Goal: Transaction & Acquisition: Purchase product/service

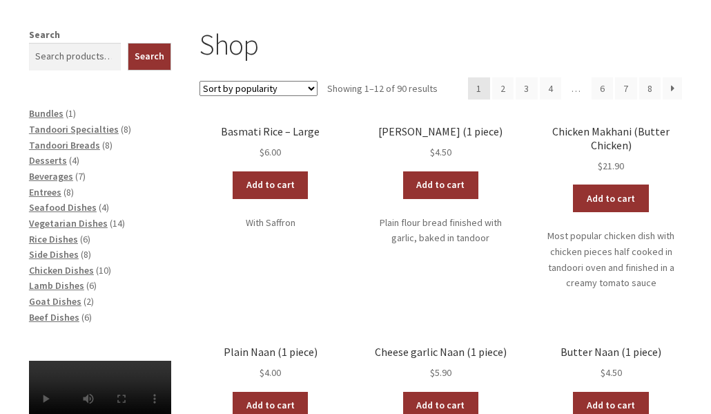
scroll to position [207, 0]
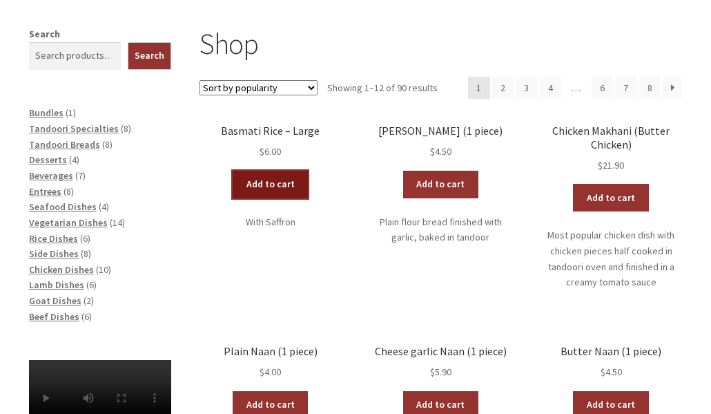
click at [253, 184] on link "Add to cart" at bounding box center [271, 185] width 76 height 28
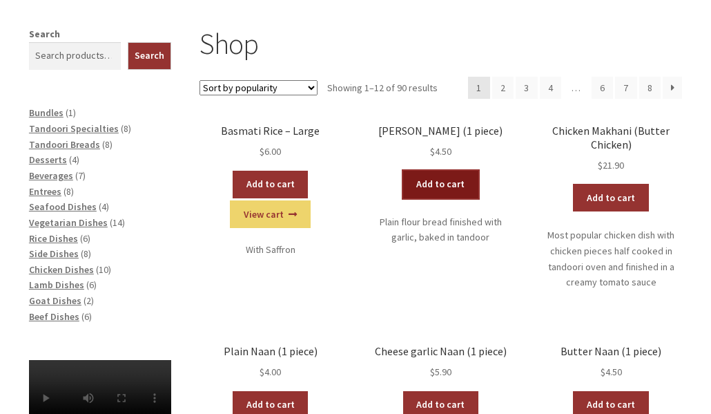
click at [443, 184] on link "Add to cart" at bounding box center [441, 185] width 76 height 28
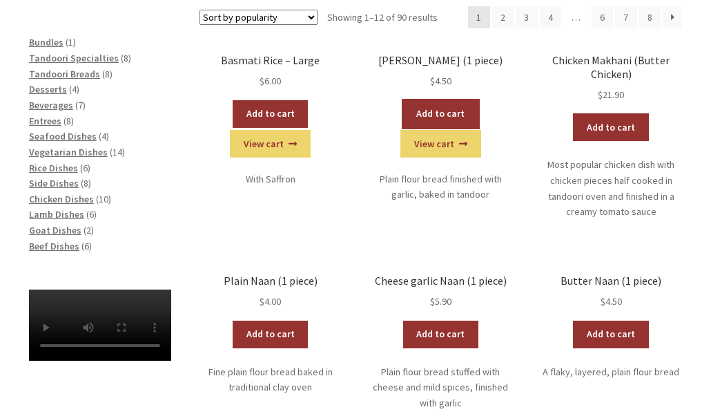
scroll to position [276, 0]
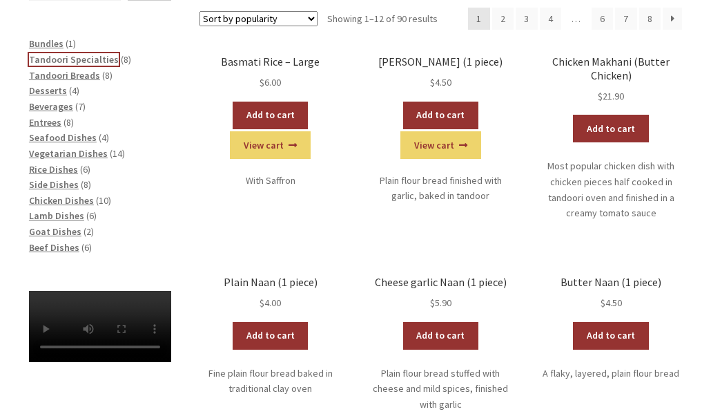
click at [79, 60] on span "Tandoori Specialties" at bounding box center [74, 59] width 90 height 12
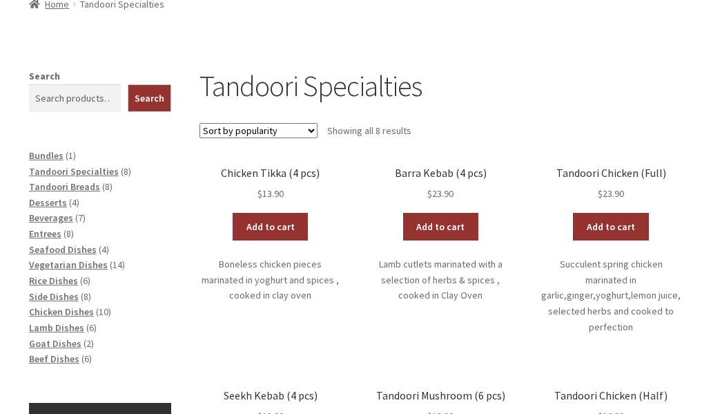
scroll to position [207, 0]
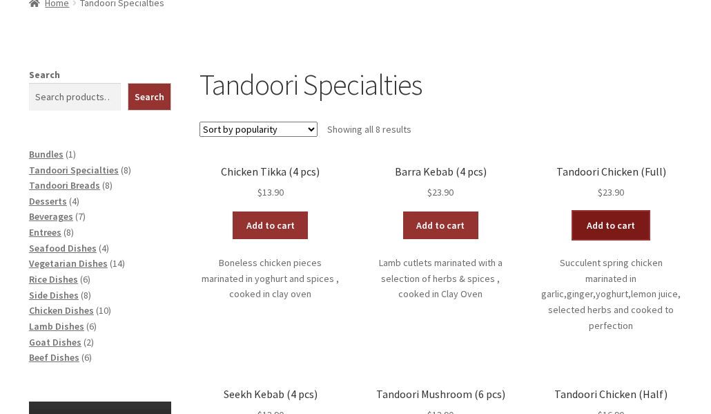
click at [626, 223] on link "Add to cart" at bounding box center [611, 225] width 76 height 28
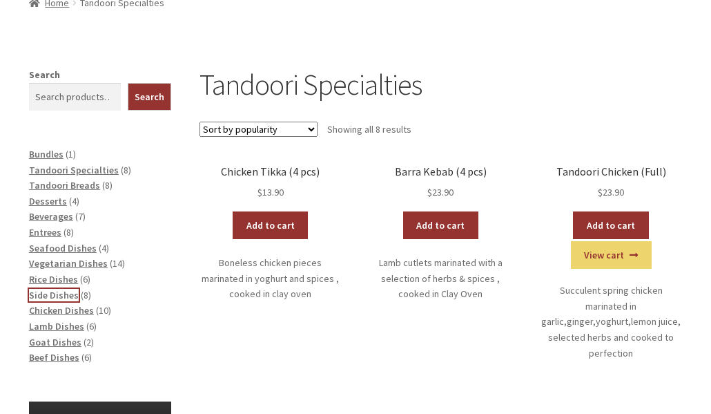
click at [64, 294] on span "Side Dishes" at bounding box center [54, 295] width 50 height 12
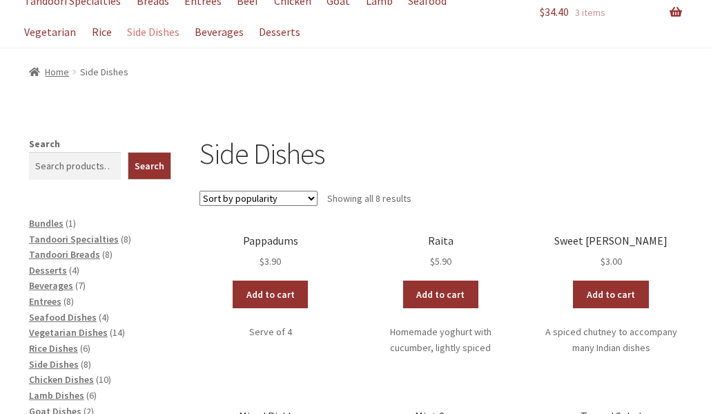
scroll to position [207, 0]
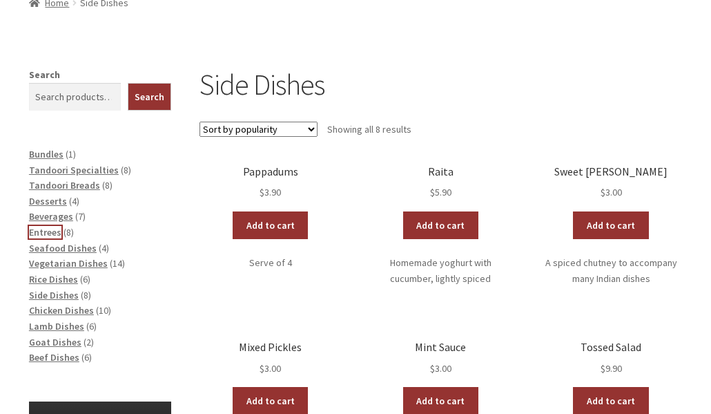
click at [52, 233] on span "Entrees" at bounding box center [45, 232] width 32 height 12
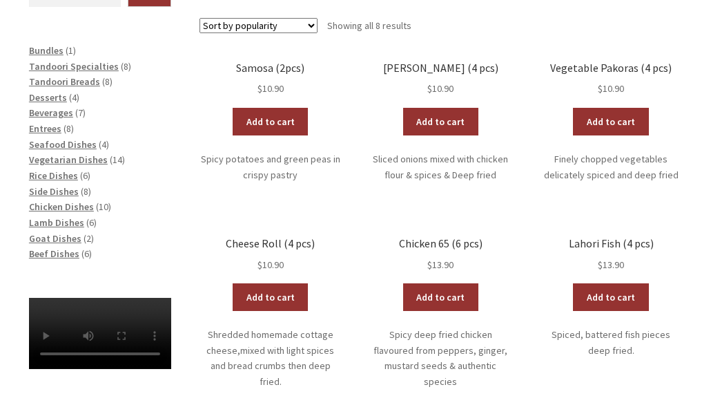
scroll to position [345, 0]
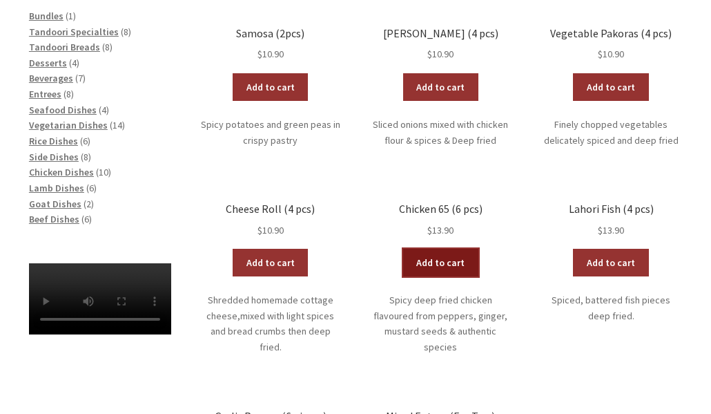
click at [461, 262] on link "Add to cart" at bounding box center [441, 263] width 76 height 28
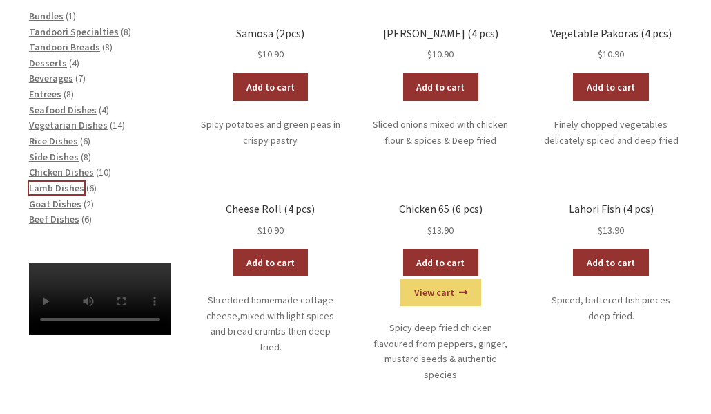
click at [60, 186] on span "Lamb Dishes" at bounding box center [56, 188] width 55 height 12
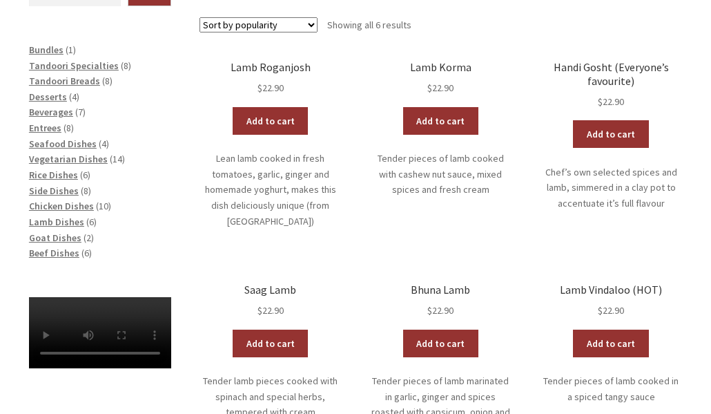
scroll to position [345, 0]
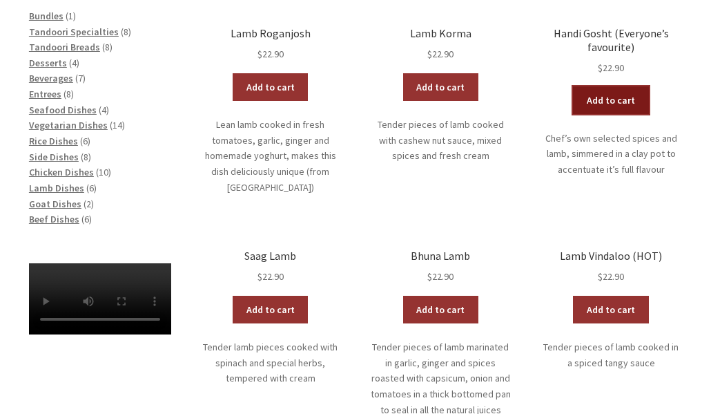
click at [620, 102] on link "Add to cart" at bounding box center [611, 100] width 76 height 28
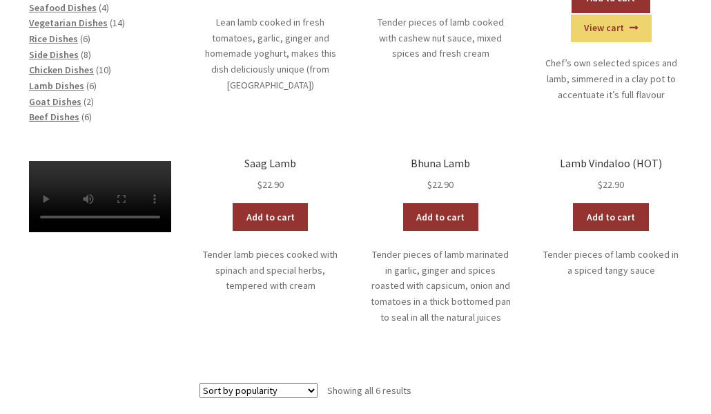
scroll to position [414, 0]
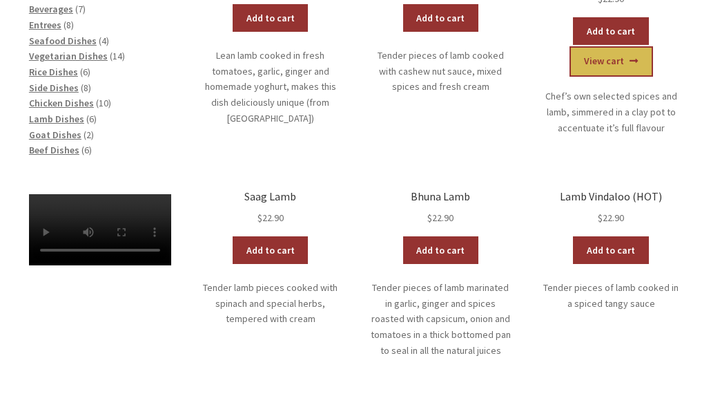
click at [612, 63] on link "View cart" at bounding box center [611, 62] width 81 height 28
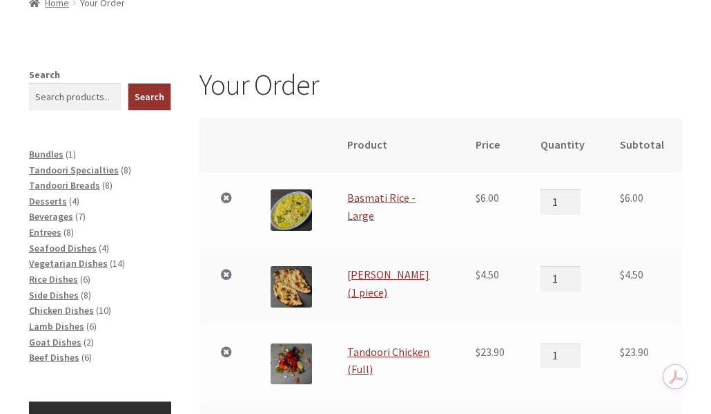
scroll to position [276, 0]
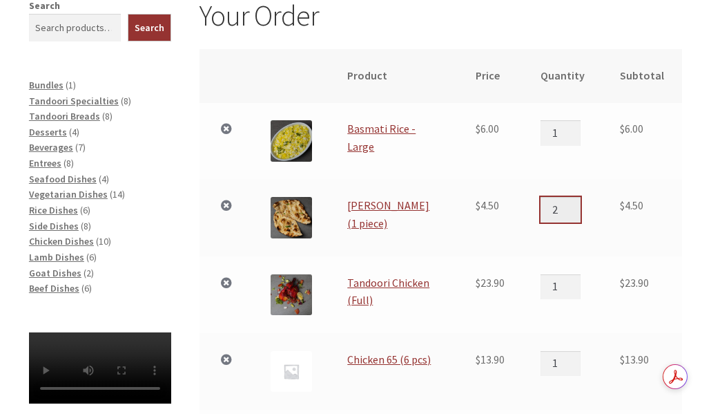
click at [580, 207] on input "2" at bounding box center [561, 209] width 40 height 25
type input "3"
click at [579, 206] on input "3" at bounding box center [561, 209] width 40 height 25
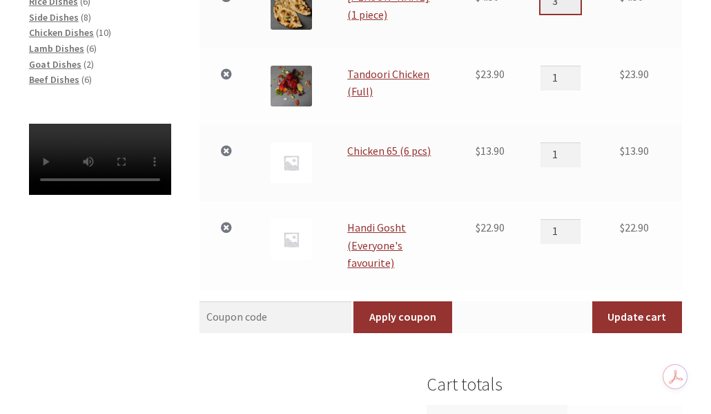
scroll to position [553, 0]
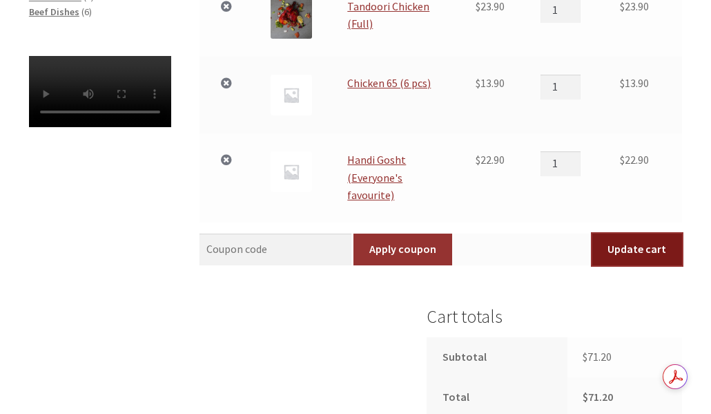
click at [630, 250] on button "Update cart" at bounding box center [638, 249] width 90 height 32
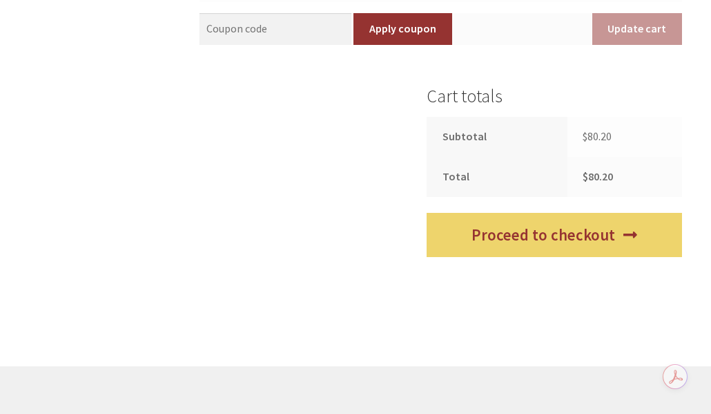
scroll to position [878, 0]
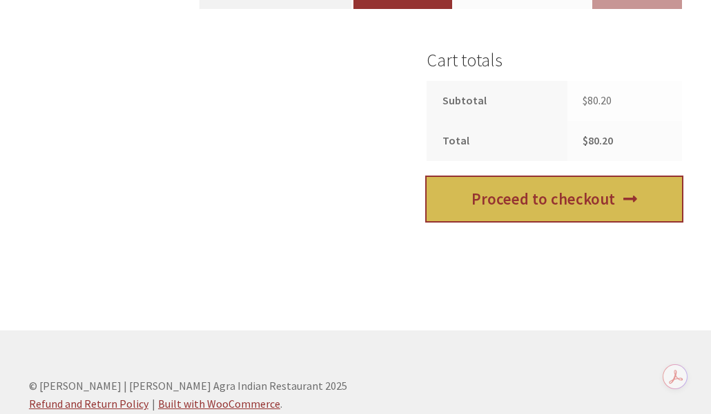
click at [538, 205] on link "Proceed to checkout" at bounding box center [555, 199] width 256 height 45
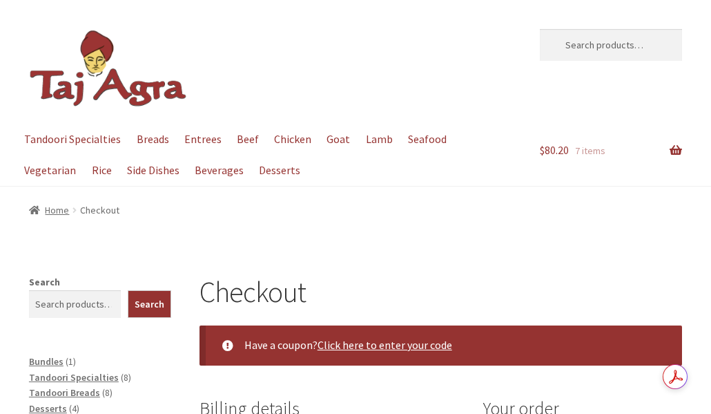
select select "ACT"
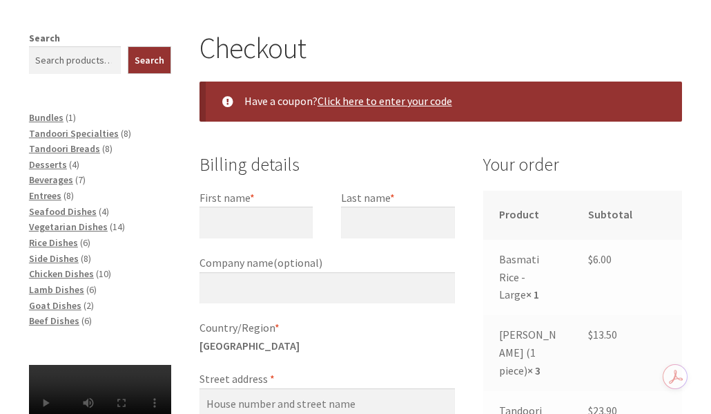
scroll to position [276, 0]
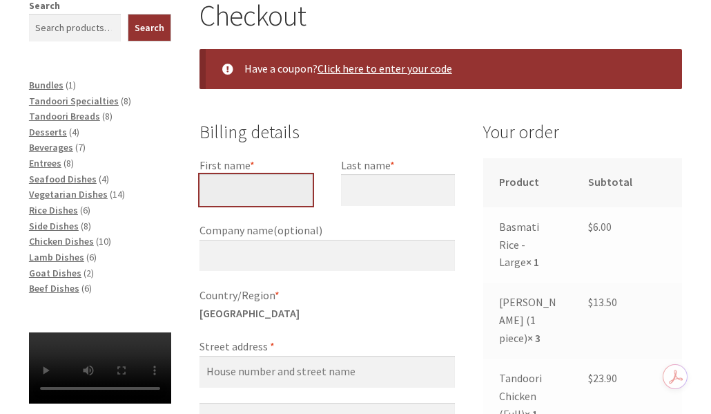
click at [276, 193] on input "First name *" at bounding box center [257, 190] width 114 height 32
type input "Aaron"
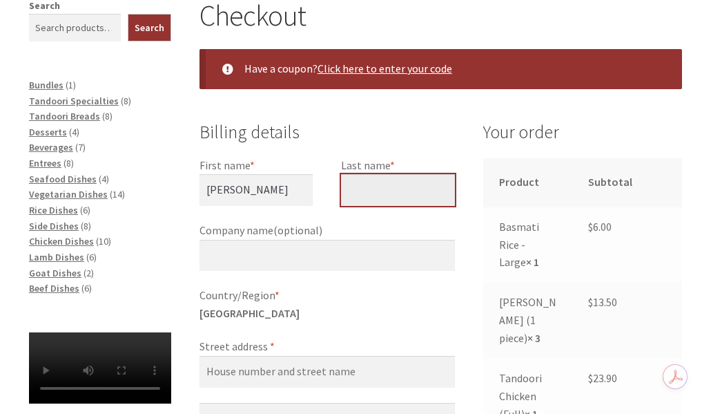
type input "Hall"
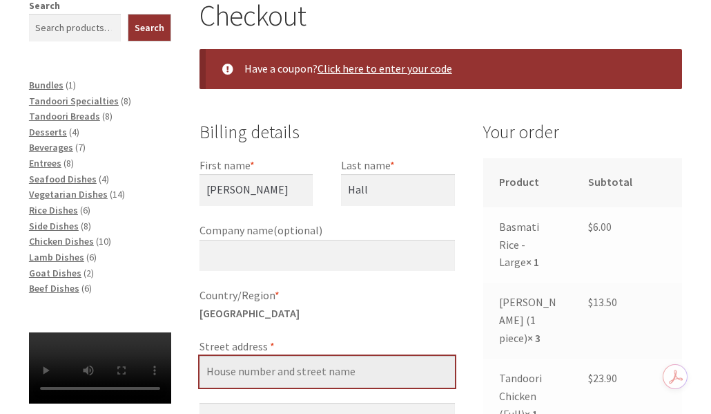
type input "[STREET_ADDRESS][PERSON_NAME]"
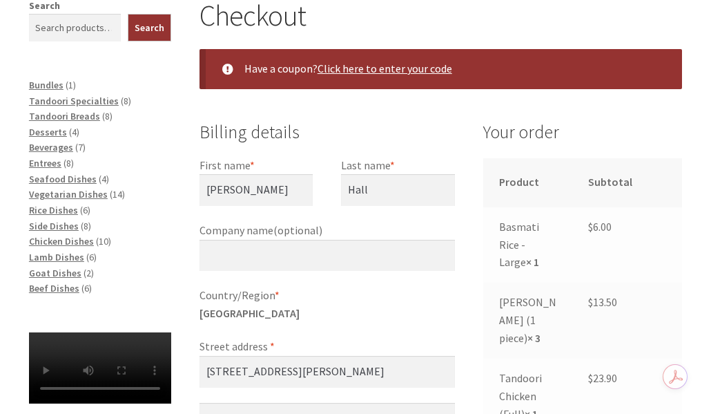
type input "O'CONNOR"
type input "2602"
type input "[PHONE_NUMBER]"
type input "[EMAIL_ADDRESS][DOMAIN_NAME]"
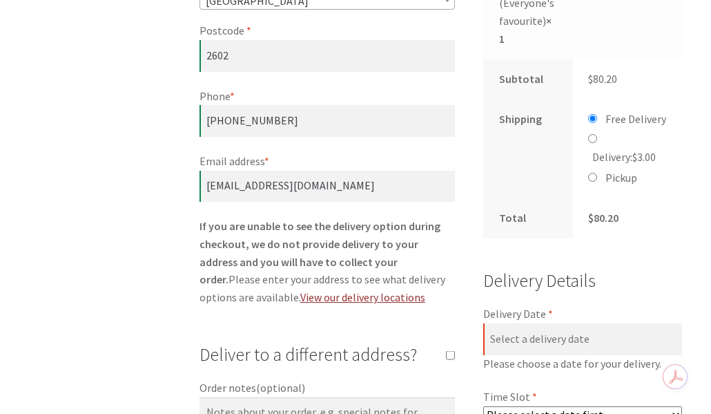
scroll to position [890, 0]
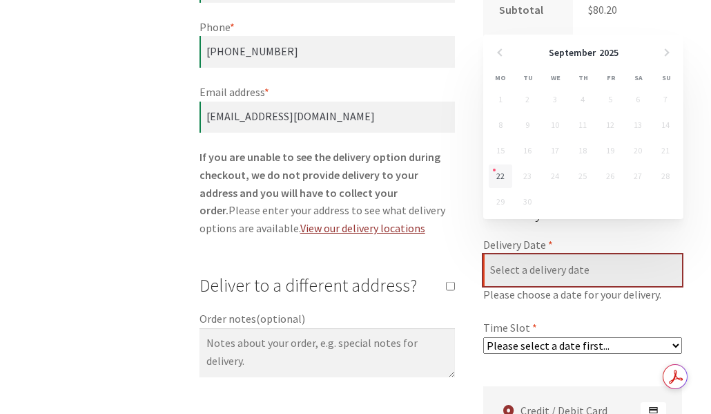
click at [591, 254] on input "Delivery Date *" at bounding box center [583, 270] width 199 height 32
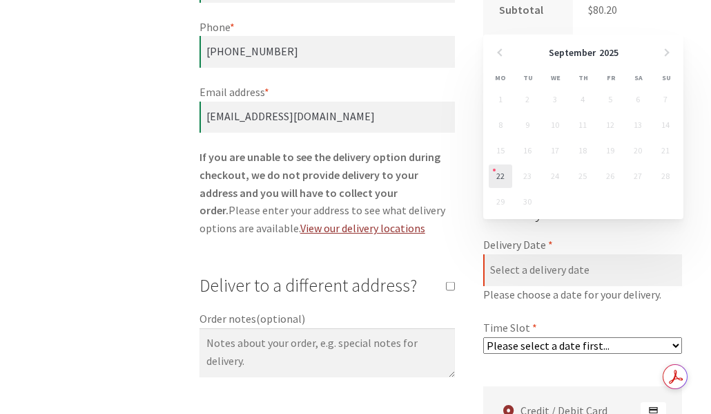
click at [503, 172] on link "22" at bounding box center [500, 175] width 23 height 23
type input "[DATE]"
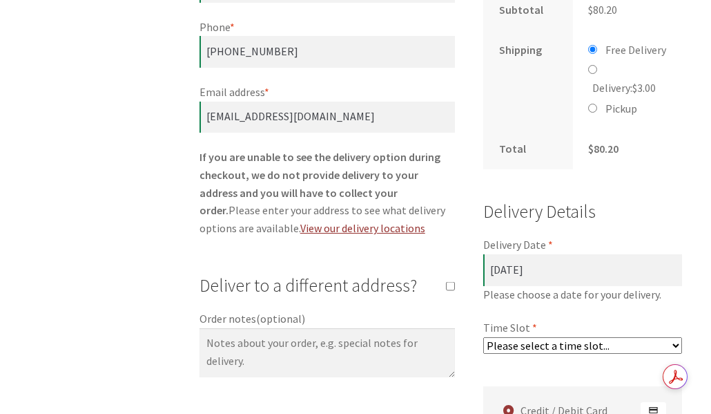
click at [539, 337] on select "Please select a time slot... 05:55 PM - 06:25 PM 06:25 PM - 06:55 PM 06:55 PM -…" at bounding box center [583, 345] width 199 height 17
select select "60c2ef62db861/0|0.00"
click at [484, 337] on select "Please select a time slot... 05:55 PM - 06:25 PM 06:25 PM - 06:55 PM 06:55 PM -…" at bounding box center [583, 345] width 199 height 17
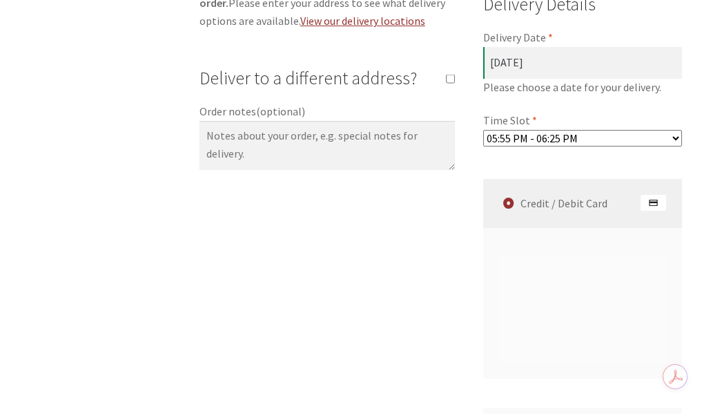
scroll to position [1166, 0]
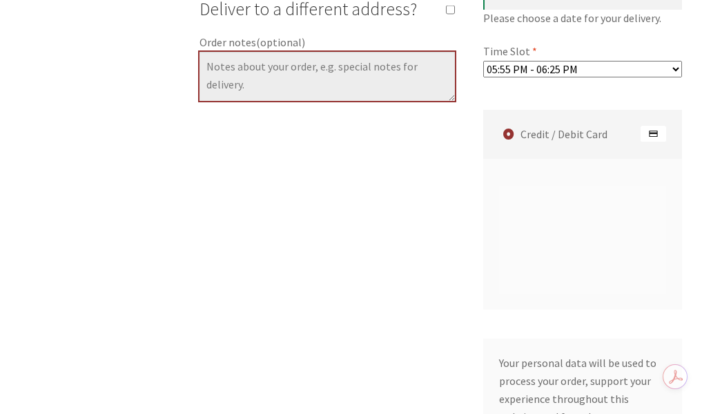
click at [247, 89] on textarea "Order notes (optional)" at bounding box center [328, 77] width 256 height 50
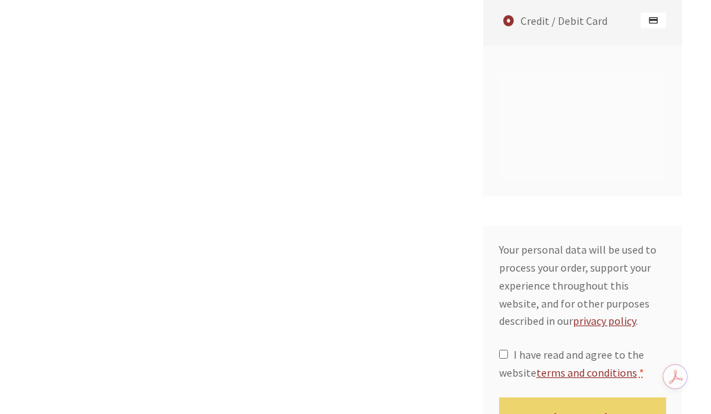
scroll to position [1373, 0]
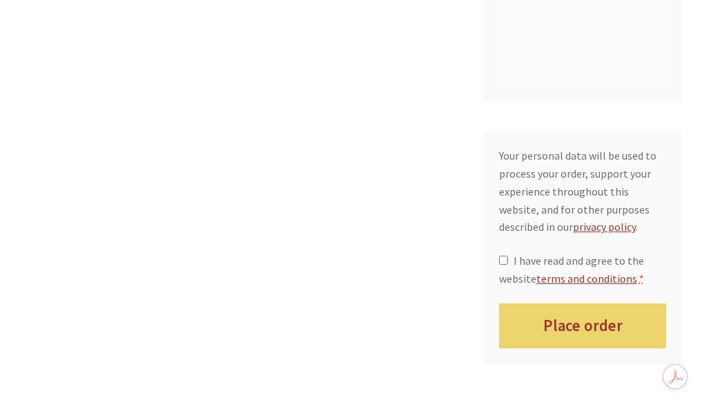
type textarea "Townhouse at far left above underground driveway. Please knock loudly."
click at [504, 256] on input "I have read and agree to the website terms and conditions *" at bounding box center [503, 260] width 9 height 9
checkbox input "true"
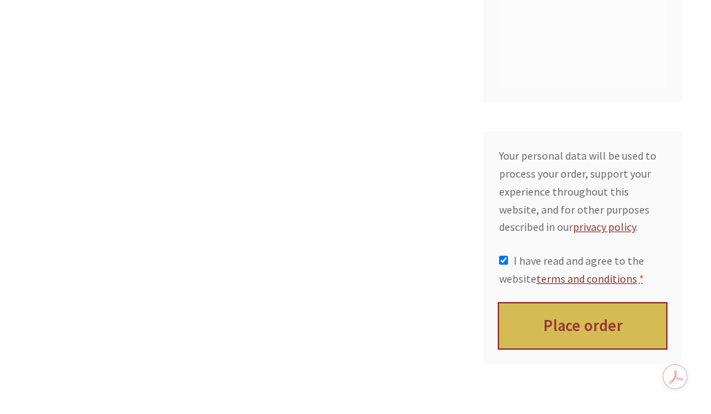
click at [573, 303] on button "Place order" at bounding box center [583, 325] width 168 height 45
